Goal: Information Seeking & Learning: Compare options

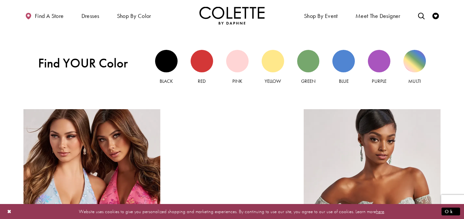
scroll to position [613, 0]
click at [275, 62] on div "Yellow view" at bounding box center [273, 61] width 23 height 23
click at [196, 57] on div "Red view" at bounding box center [202, 61] width 23 height 23
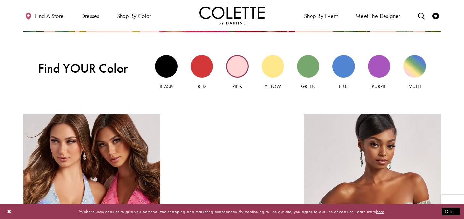
click at [241, 64] on div "Pink view" at bounding box center [237, 66] width 23 height 23
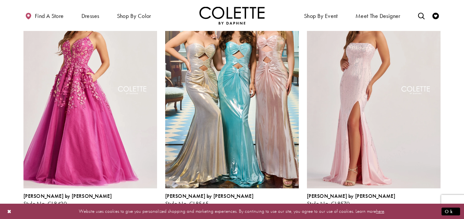
scroll to position [580, 0]
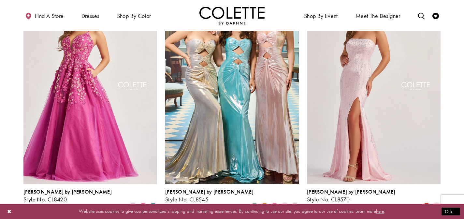
click at [100, 100] on img "Visit Colette by Daphne Style No. CL8420 Page" at bounding box center [90, 87] width 134 height 194
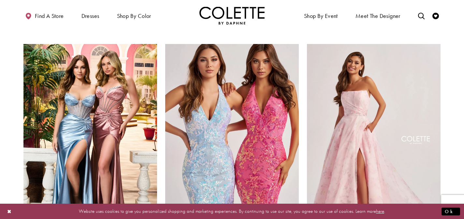
scroll to position [767, 0]
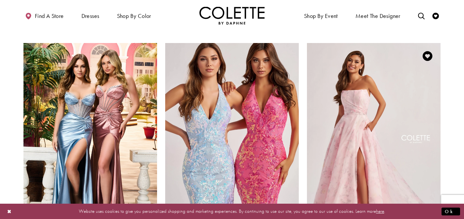
click at [376, 122] on img "Visit Colette by Daphne Style No. CL8635 Page" at bounding box center [374, 140] width 134 height 194
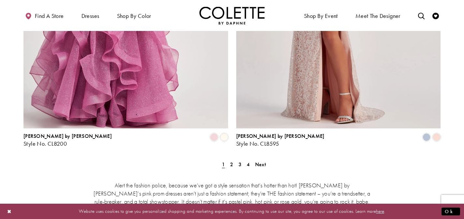
scroll to position [1221, 0]
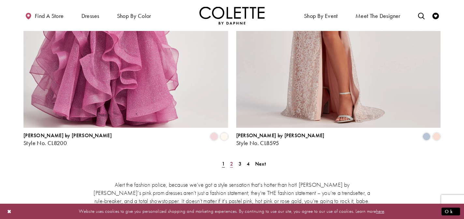
click at [232, 160] on span "2" at bounding box center [231, 163] width 3 height 7
